Goal: Find specific page/section

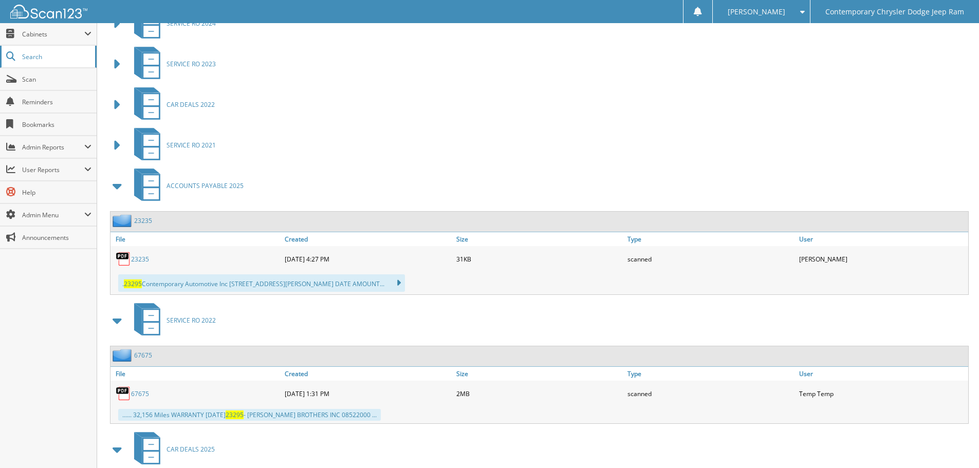
drag, startPoint x: 36, startPoint y: 62, endPoint x: 43, endPoint y: 53, distance: 10.3
click at [36, 61] on link "Search" at bounding box center [48, 57] width 97 height 22
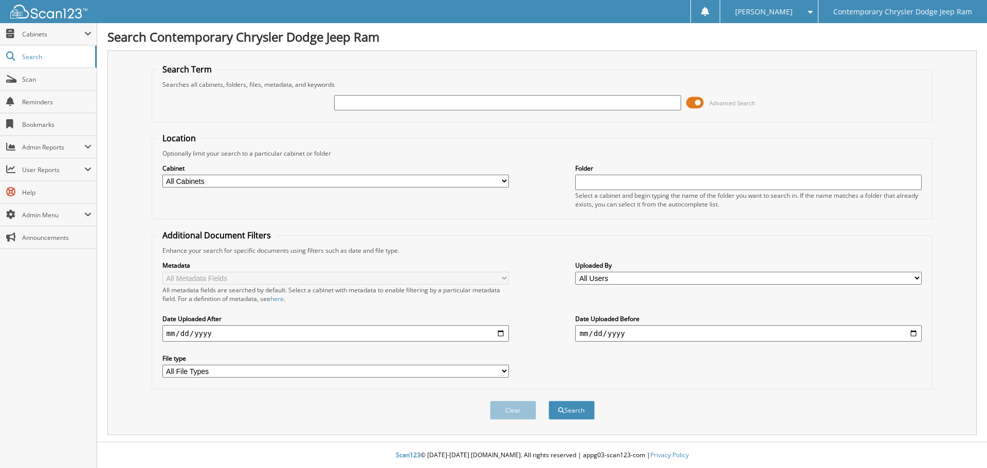
drag, startPoint x: 386, startPoint y: 102, endPoint x: 390, endPoint y: 97, distance: 6.6
click at [386, 102] on input "text" at bounding box center [507, 102] width 346 height 15
type input "23446"
click at [548, 401] on button "Search" at bounding box center [571, 410] width 46 height 19
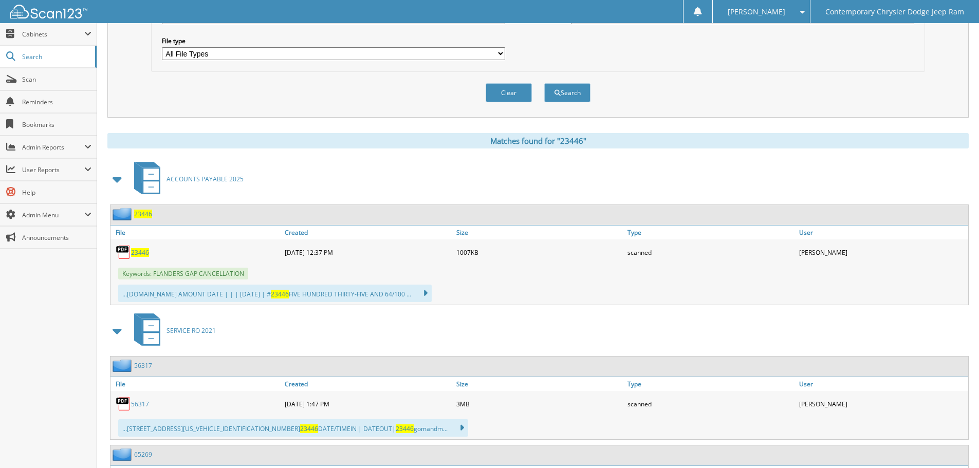
scroll to position [337, 0]
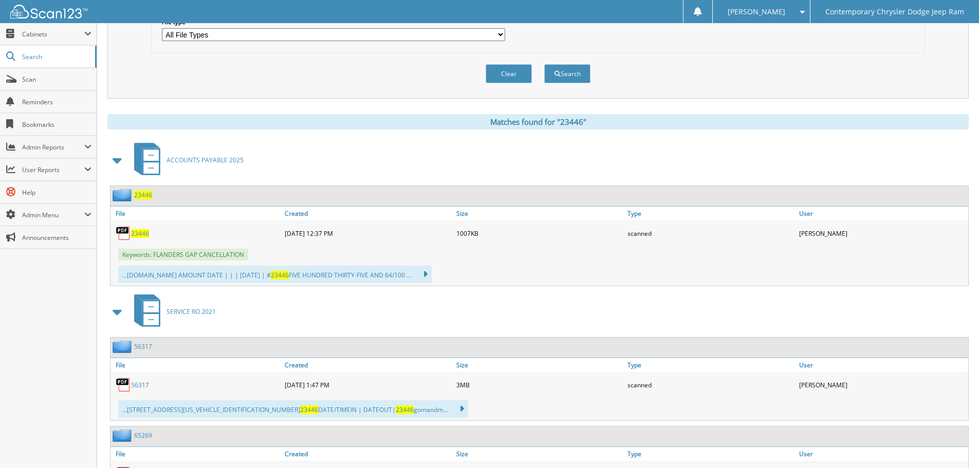
click at [143, 194] on span "23446" at bounding box center [143, 195] width 18 height 9
